Goal: Information Seeking & Learning: Learn about a topic

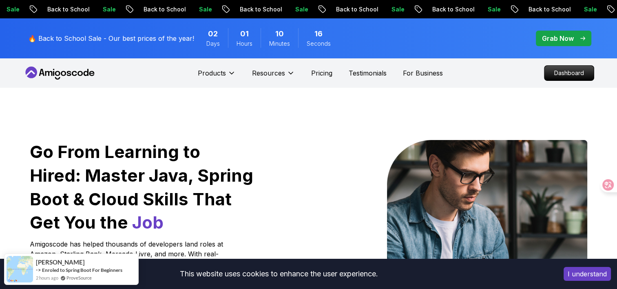
click at [568, 43] on p "Grab Now" at bounding box center [558, 38] width 32 height 10
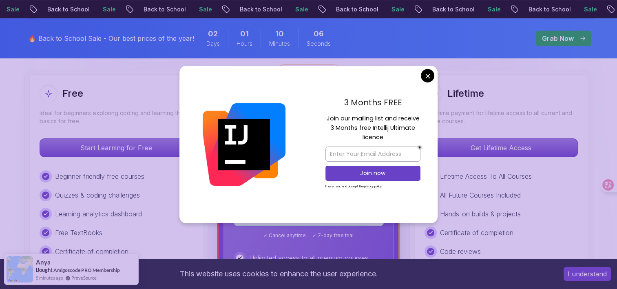
scroll to position [245, 0]
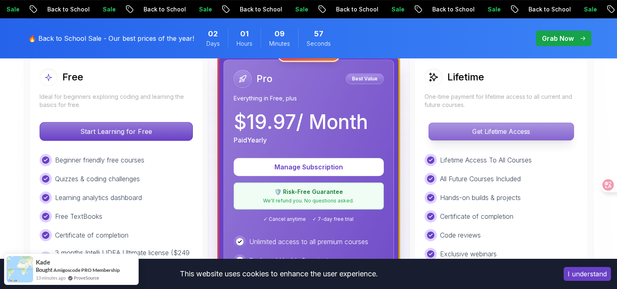
click at [483, 134] on p "Get Lifetime Access" at bounding box center [501, 131] width 145 height 17
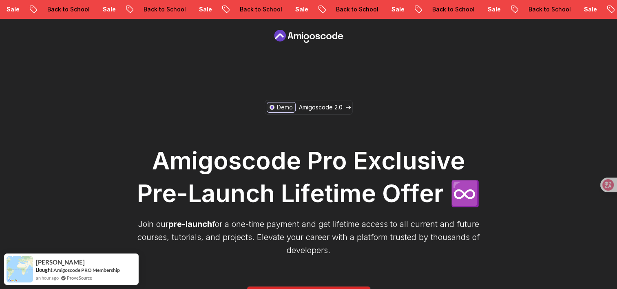
scroll to position [16, 0]
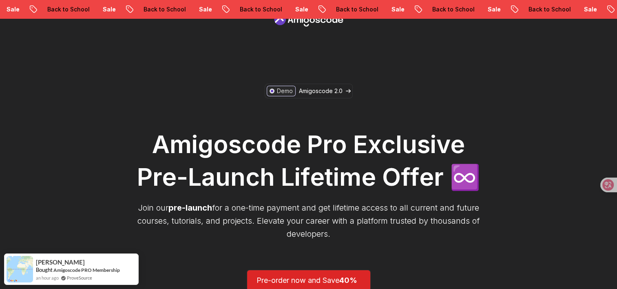
click at [478, 199] on div "Amigoscode Pro Exclusive Pre-Launch Lifetime Offer ♾️ Join our pre-launch for a…" at bounding box center [308, 183] width 351 height 145
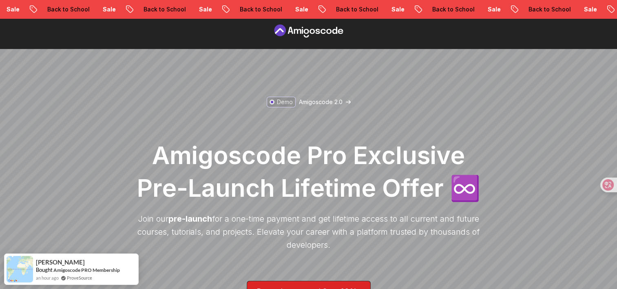
scroll to position [0, 0]
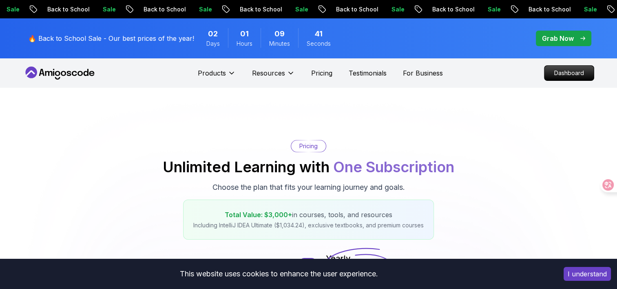
scroll to position [7, 0]
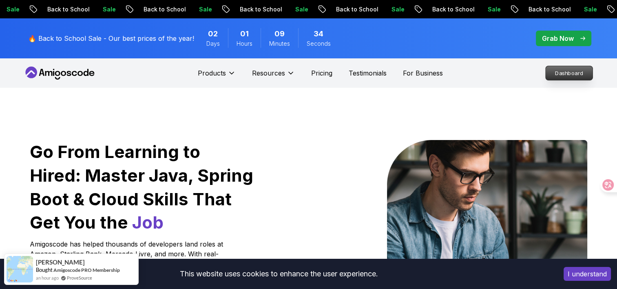
click at [560, 75] on p "Dashboard" at bounding box center [569, 73] width 47 height 14
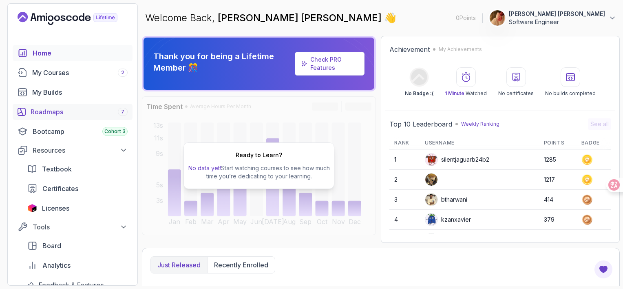
click at [37, 112] on div "Roadmaps 7" at bounding box center [79, 112] width 97 height 10
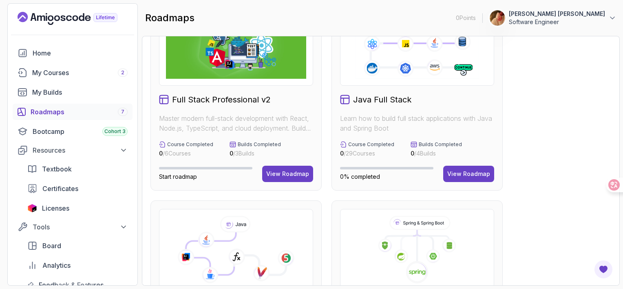
scroll to position [33, 0]
